Goal: Participate in discussion

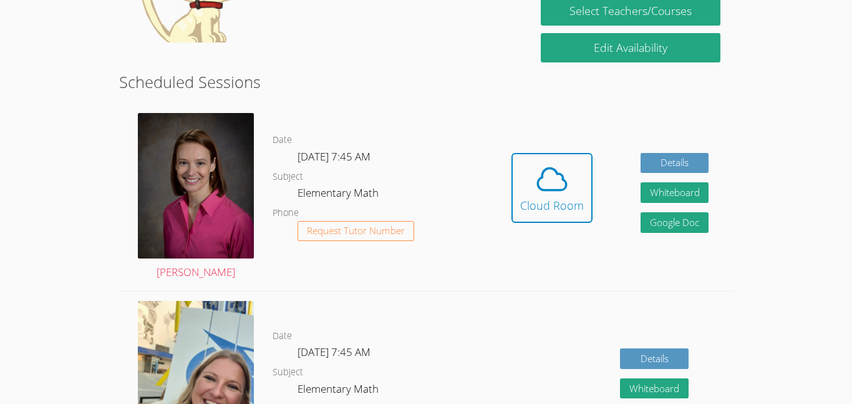
scroll to position [275, 0]
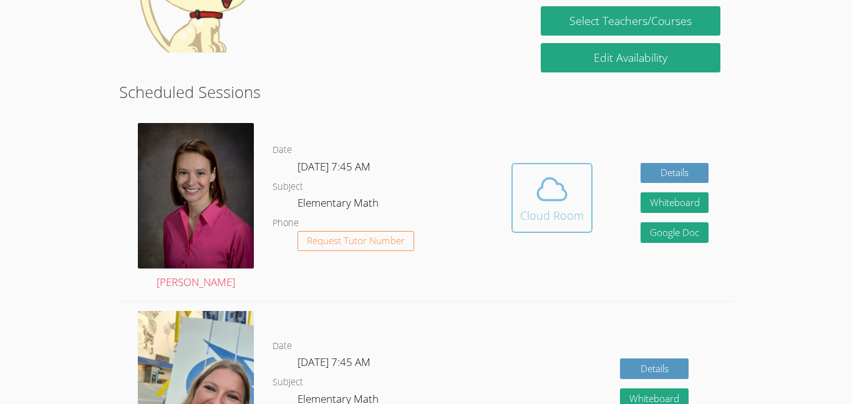
click at [536, 203] on icon at bounding box center [552, 189] width 35 height 35
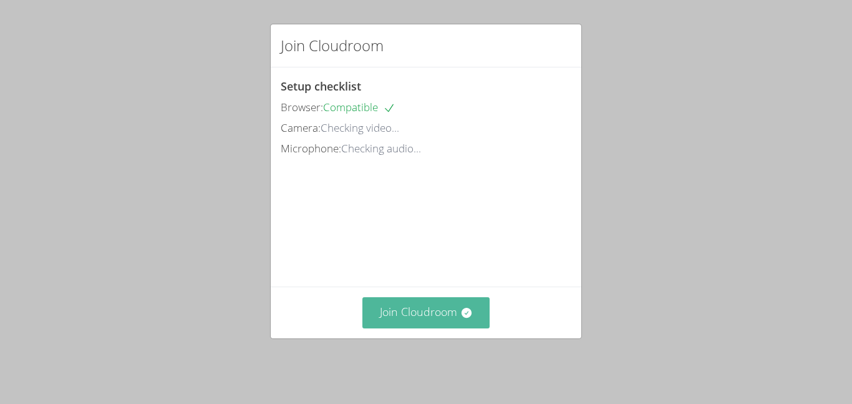
click at [421, 321] on button "Join Cloudroom" at bounding box center [426, 312] width 128 height 31
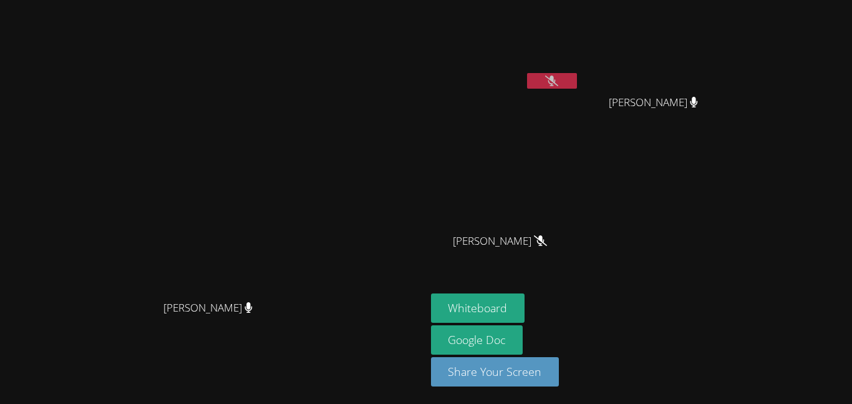
click at [558, 80] on icon at bounding box center [551, 80] width 13 height 11
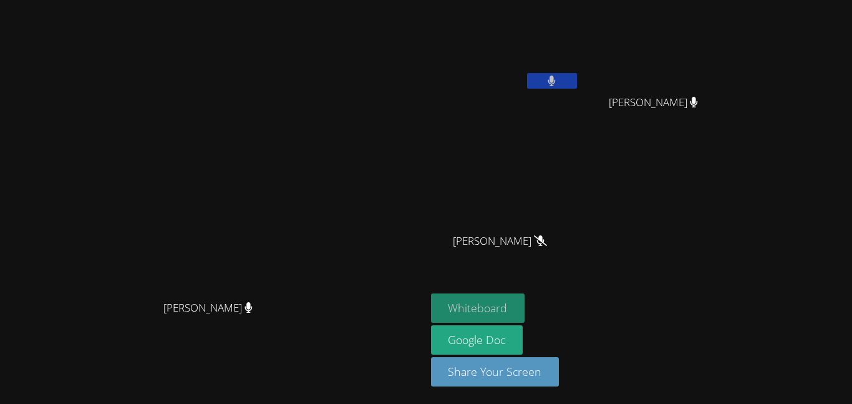
click at [525, 315] on button "Whiteboard" at bounding box center [478, 307] width 94 height 29
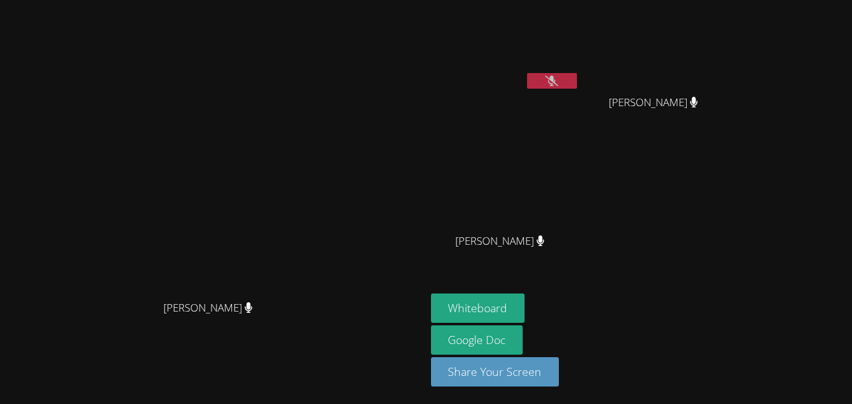
click at [558, 82] on icon at bounding box center [551, 80] width 13 height 11
click at [558, 81] on icon at bounding box center [551, 80] width 13 height 11
click at [558, 80] on icon at bounding box center [551, 80] width 13 height 11
click at [577, 76] on button at bounding box center [552, 81] width 50 height 16
click at [547, 235] on icon at bounding box center [540, 240] width 13 height 11
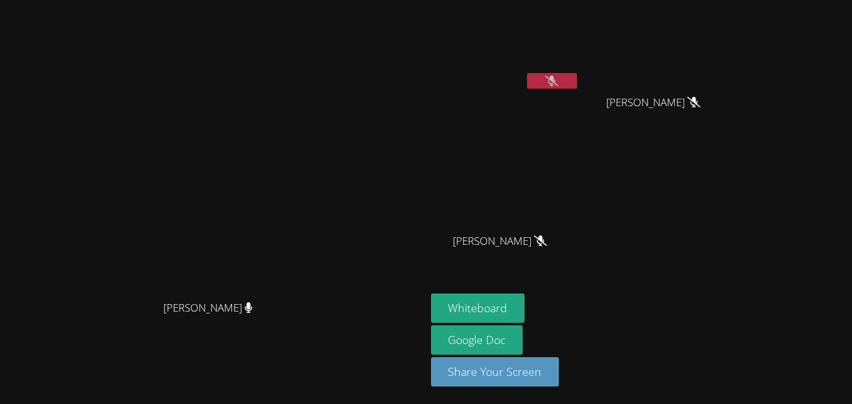
click at [558, 79] on icon at bounding box center [551, 80] width 13 height 11
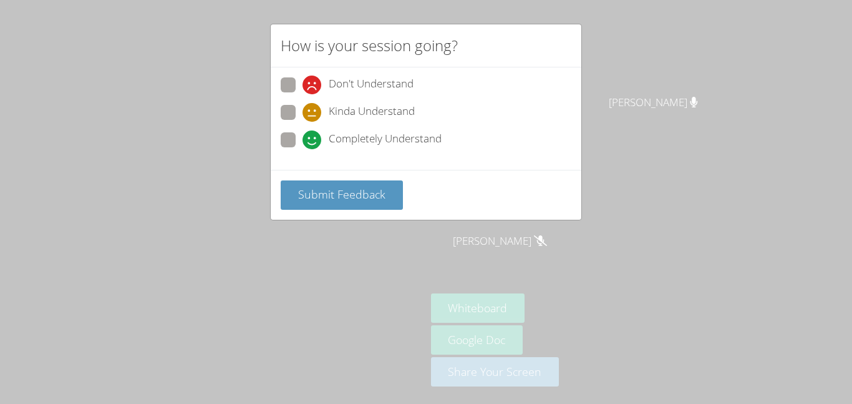
click at [296, 135] on label "Completely Understand" at bounding box center [361, 140] width 161 height 17
click at [303, 135] on input "Completely Understand" at bounding box center [308, 137] width 11 height 11
radio input "true"
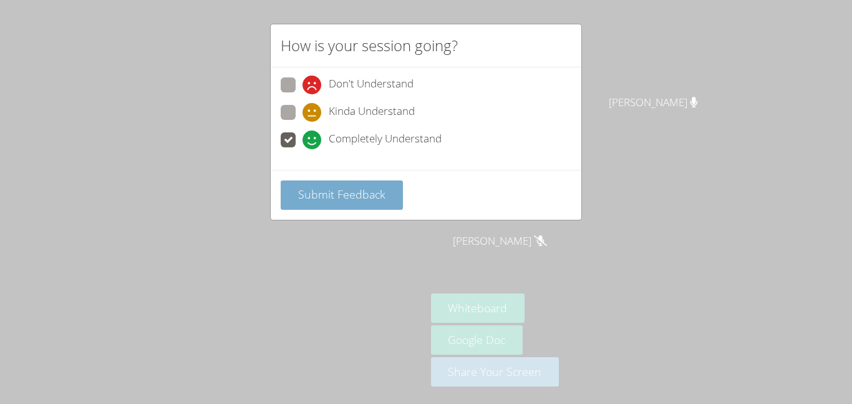
click at [313, 199] on span "Submit Feedback" at bounding box center [341, 194] width 87 height 15
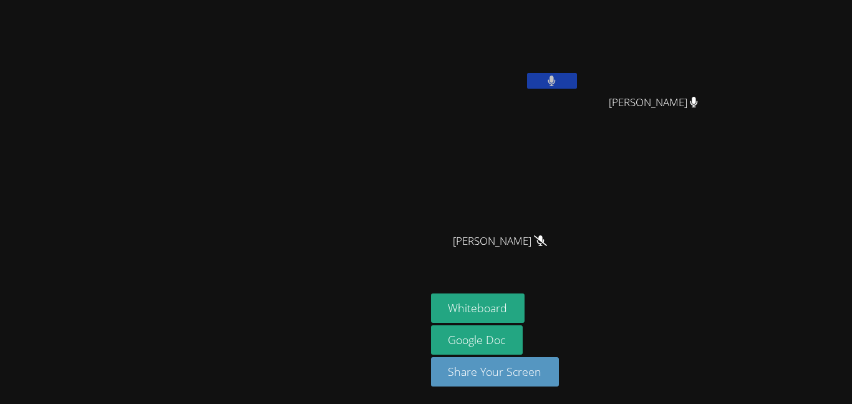
click at [577, 89] on div at bounding box center [552, 82] width 50 height 19
click at [556, 84] on icon at bounding box center [552, 80] width 8 height 11
click at [558, 84] on icon at bounding box center [551, 80] width 13 height 11
click at [738, 124] on aside "[PERSON_NAME] [PERSON_NAME] [PERSON_NAME] [PERSON_NAME] [PERSON_NAME] Whiteboar…" at bounding box center [582, 202] width 312 height 404
click at [119, 294] on video at bounding box center [212, 177] width 187 height 234
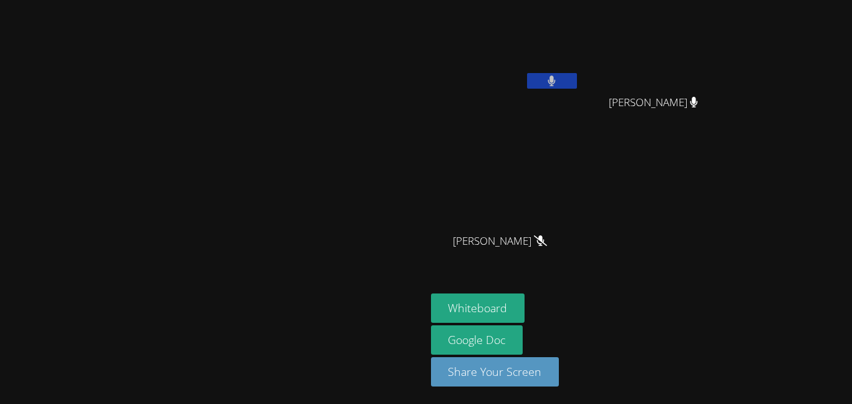
click at [11, 379] on div "[PERSON_NAME]" at bounding box center [213, 202] width 416 height 394
click at [2, 366] on main "[PERSON_NAME]" at bounding box center [213, 202] width 426 height 404
click at [577, 76] on button at bounding box center [552, 81] width 50 height 16
click at [577, 79] on button at bounding box center [552, 81] width 50 height 16
click at [577, 77] on button at bounding box center [552, 81] width 50 height 16
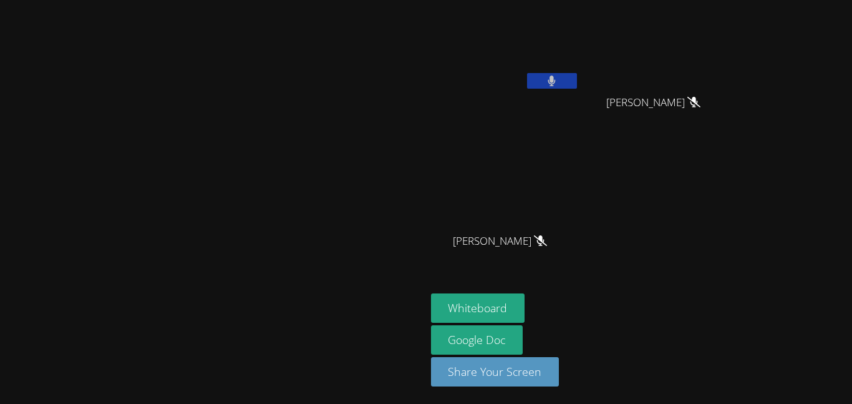
click at [701, 102] on icon at bounding box center [694, 102] width 13 height 11
click at [558, 75] on icon at bounding box center [551, 80] width 13 height 11
click at [556, 79] on icon at bounding box center [552, 80] width 8 height 11
click at [558, 81] on icon at bounding box center [551, 80] width 13 height 11
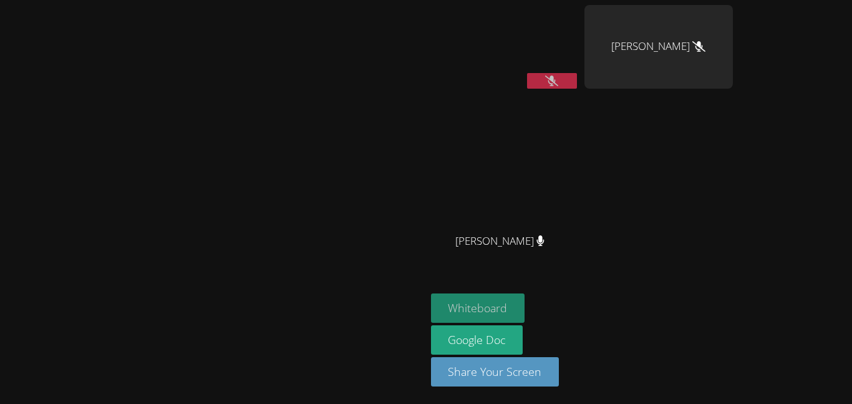
click at [525, 301] on button "Whiteboard" at bounding box center [478, 307] width 94 height 29
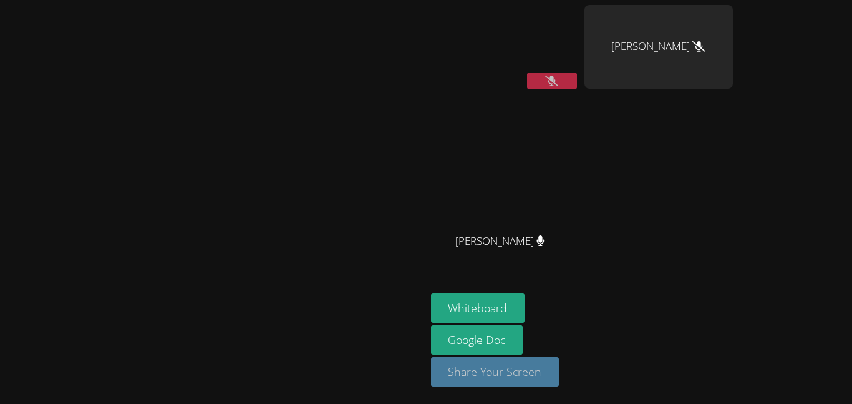
click at [560, 370] on button "Share Your Screen" at bounding box center [495, 371] width 129 height 29
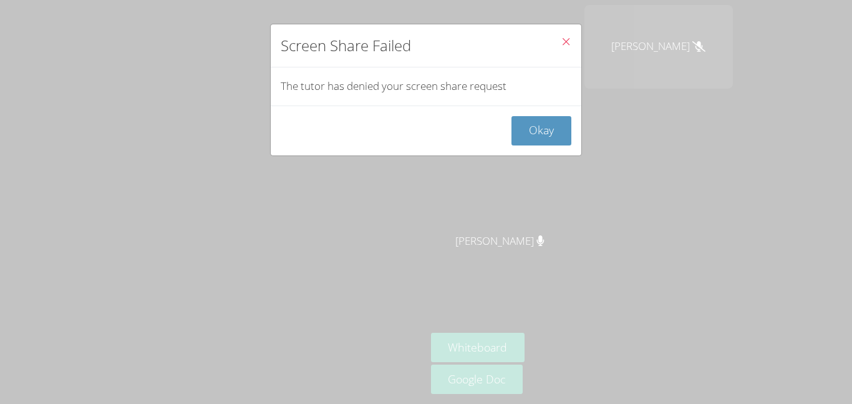
click at [571, 37] on icon "Close" at bounding box center [566, 41] width 11 height 11
click at [559, 44] on button "Close" at bounding box center [566, 43] width 31 height 38
click at [576, 34] on button "Close" at bounding box center [566, 43] width 31 height 38
click at [559, 40] on button "Close" at bounding box center [566, 43] width 31 height 38
click at [572, 32] on button "Close" at bounding box center [566, 43] width 31 height 38
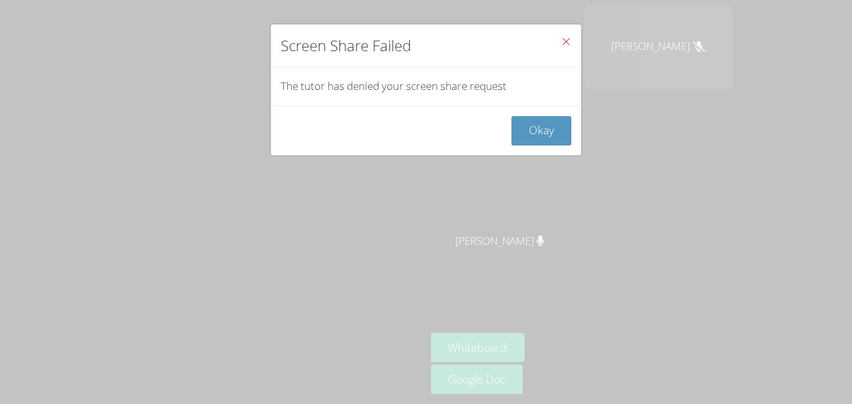
click at [563, 44] on icon "Close" at bounding box center [566, 41] width 11 height 11
click at [562, 126] on button "Okay" at bounding box center [542, 130] width 60 height 29
